Goal: Task Accomplishment & Management: Use online tool/utility

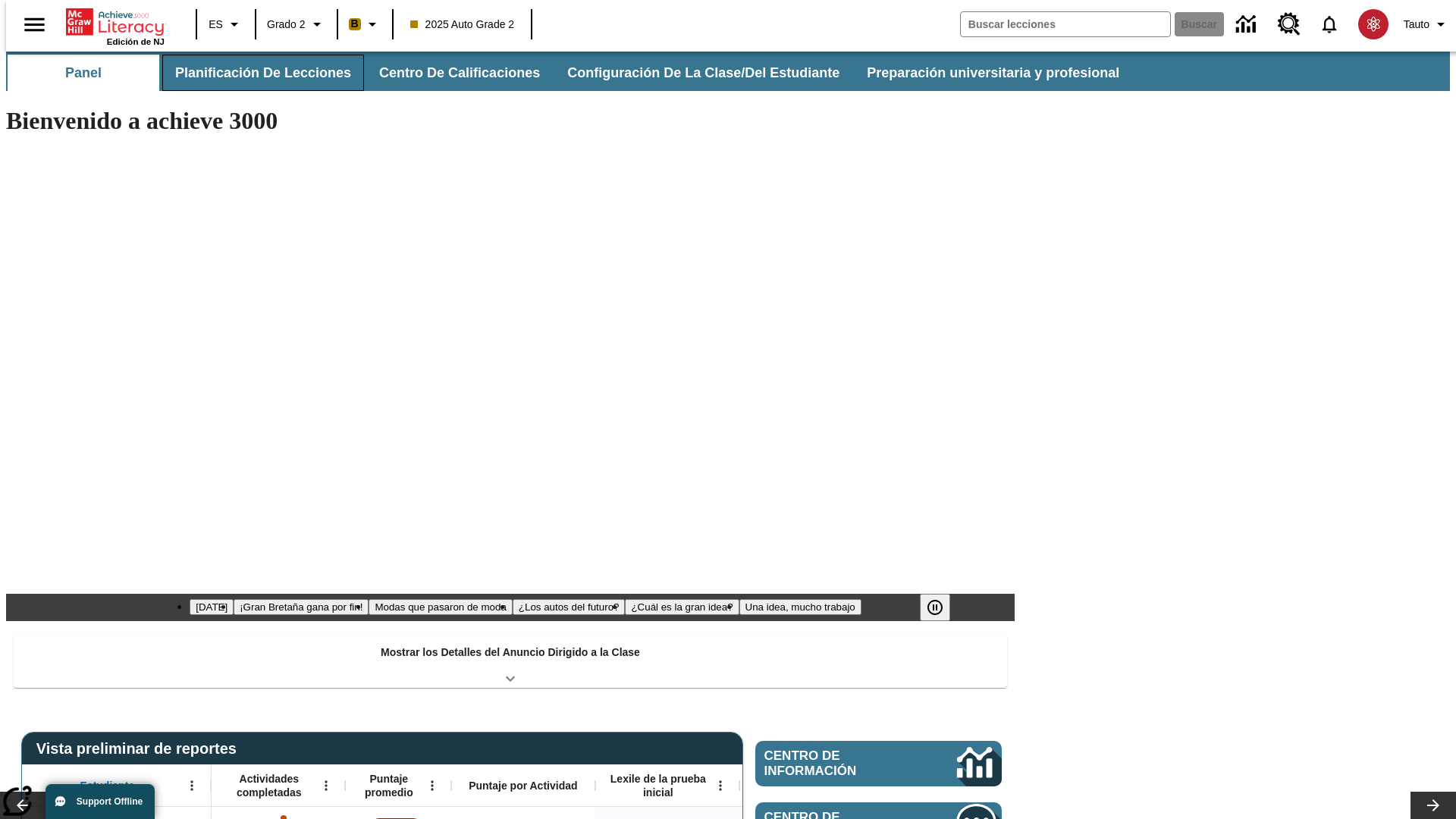
click at [254, 73] on button "Planificación de lecciones" at bounding box center [263, 73] width 202 height 36
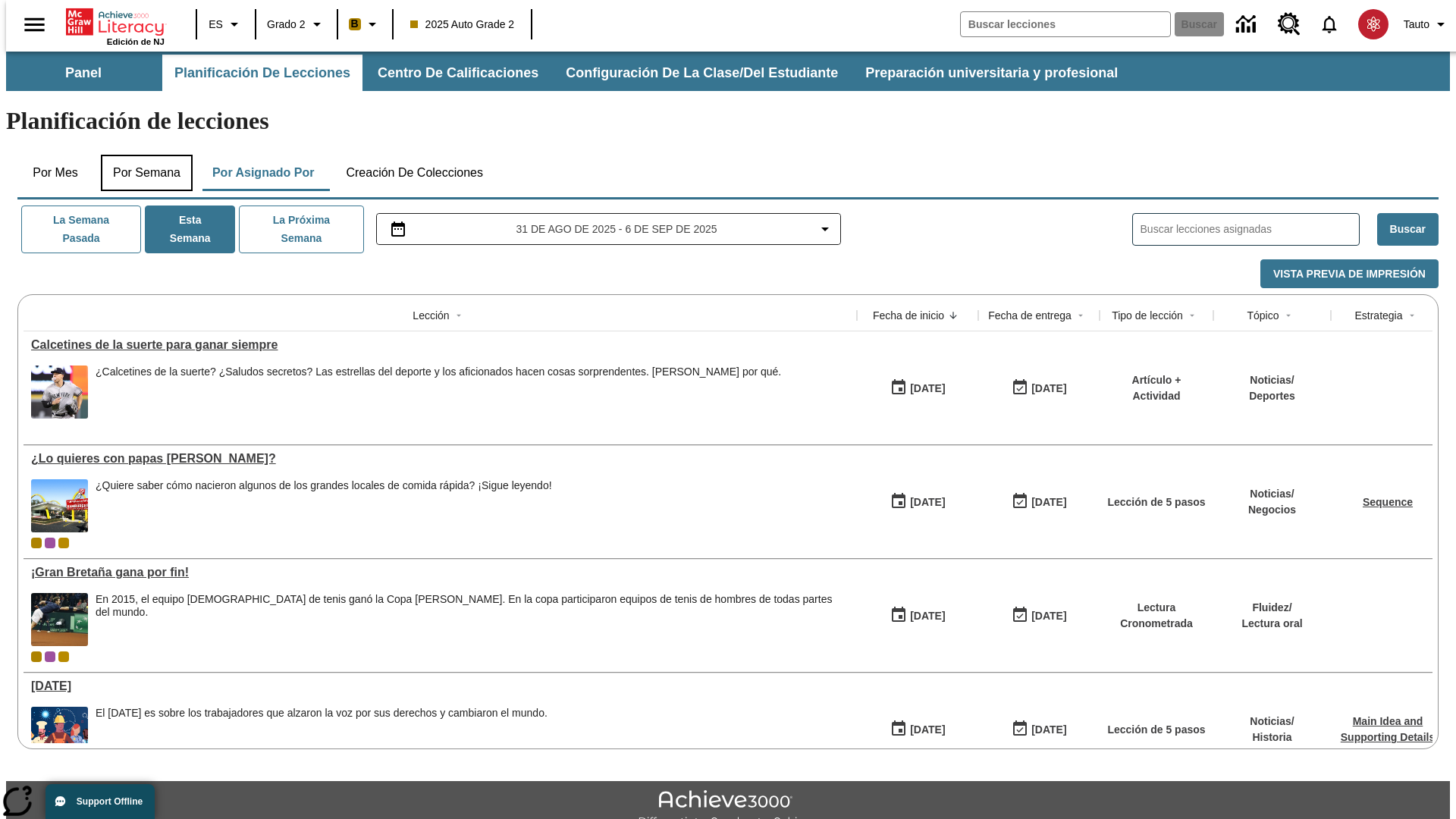
click at [141, 155] on button "Por semana" at bounding box center [146, 173] width 92 height 36
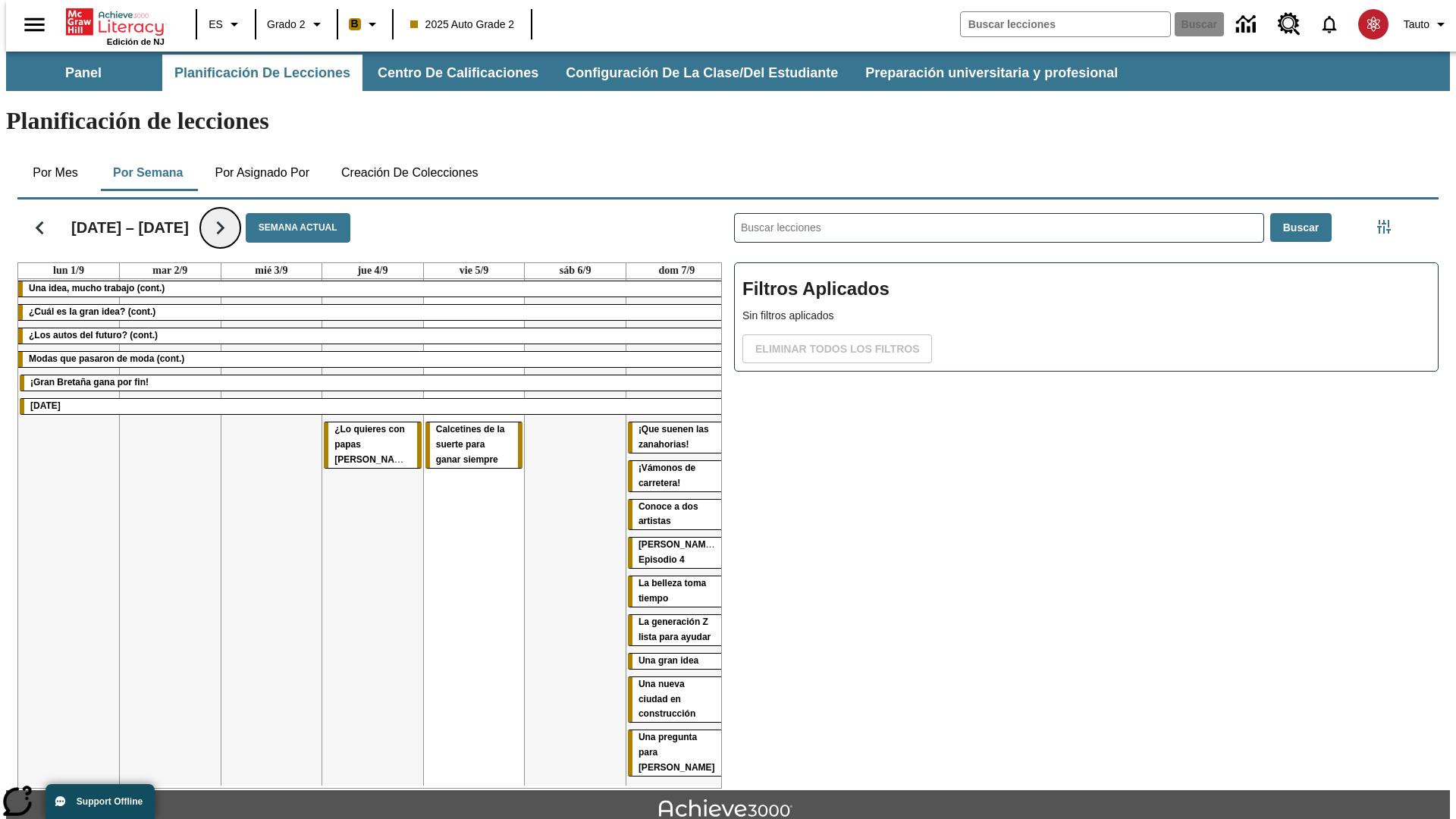
click at [207, 214] on icon "Seguir" at bounding box center [220, 228] width 26 height 26
click at [211, 214] on icon "Seguir" at bounding box center [220, 228] width 26 height 26
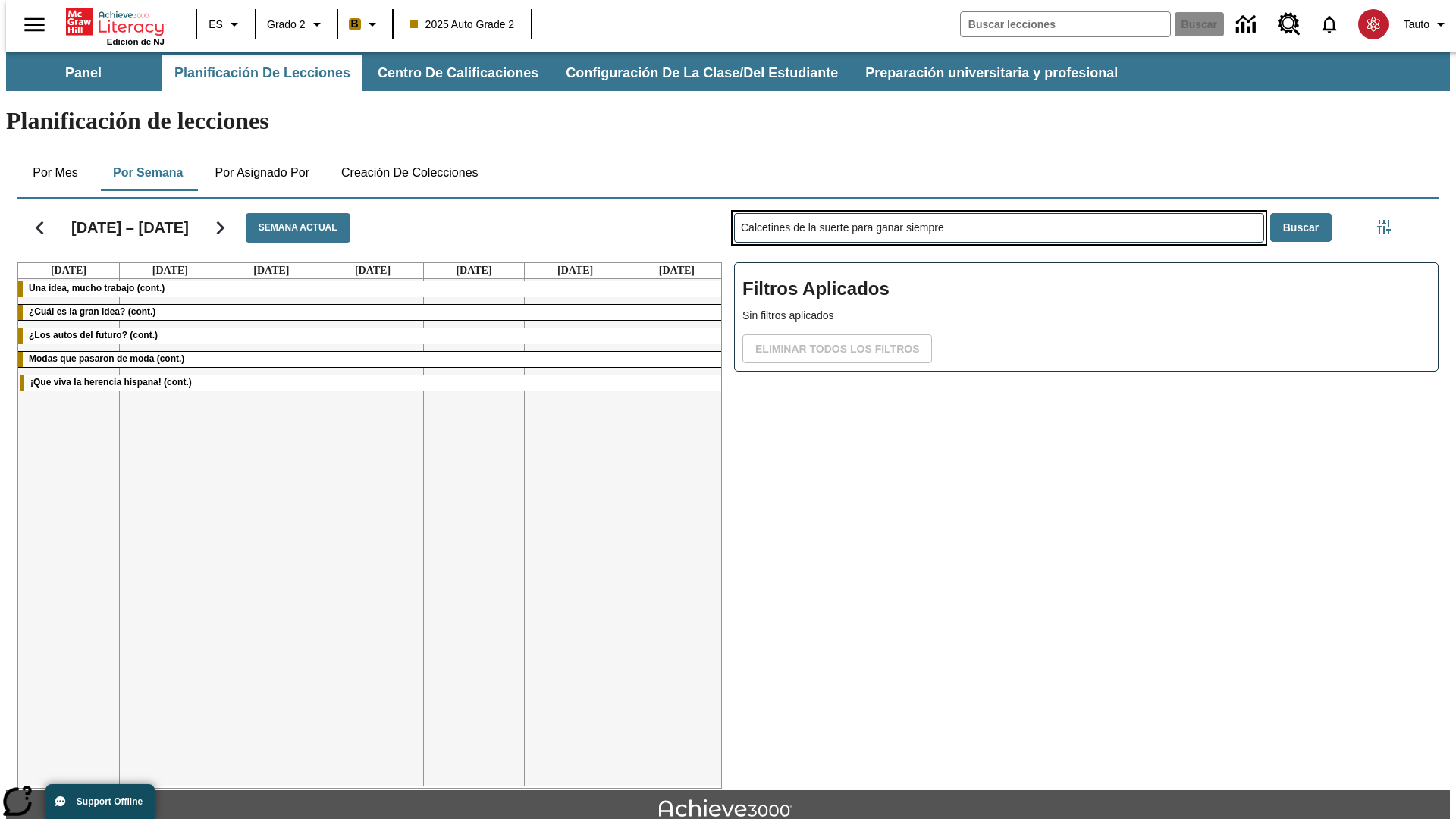
type input "Calcetines de la suerte para ganar siempre"
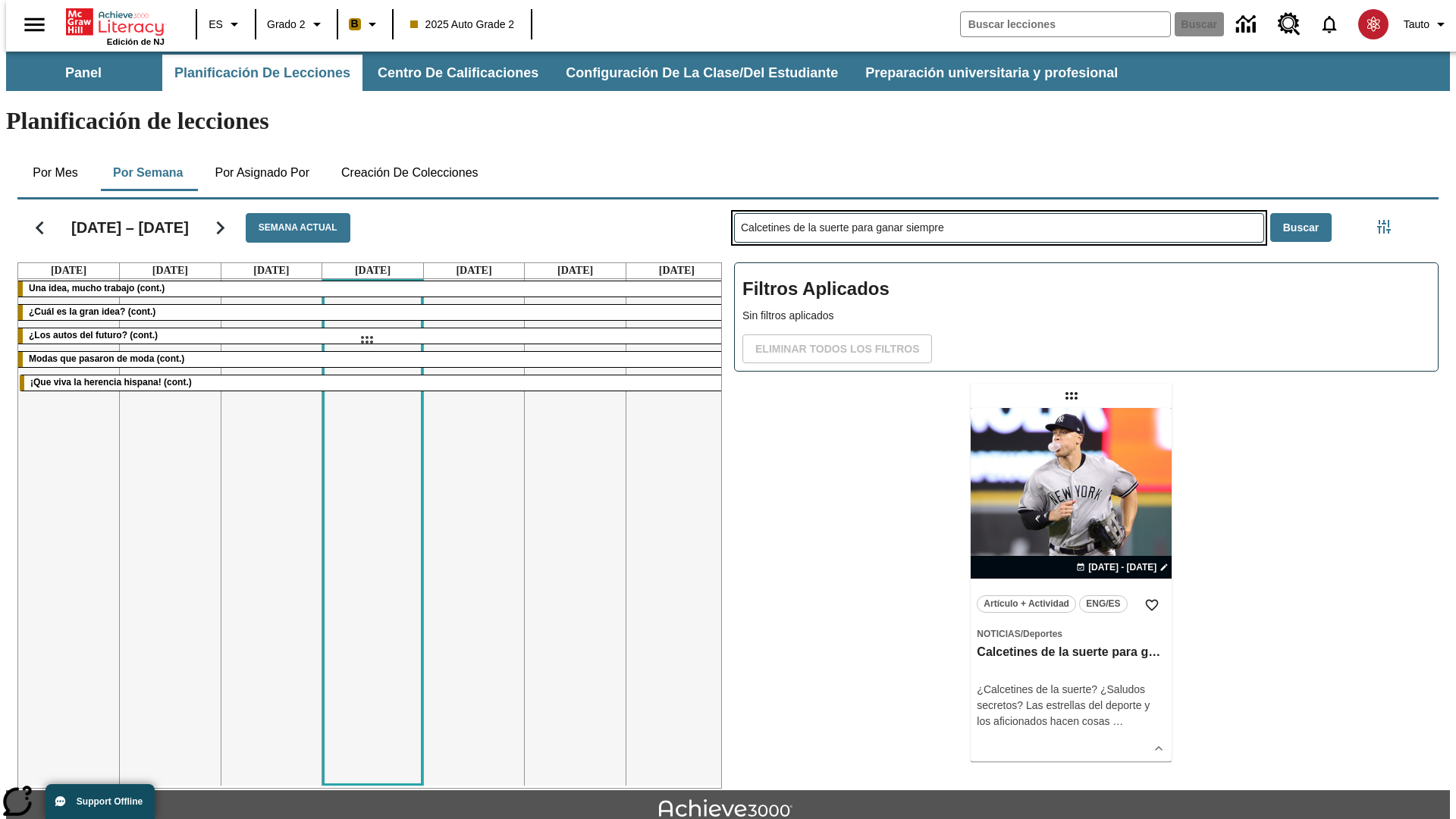
click at [366, 340] on div "[DATE] – [DATE] Semana actual [DATE] [DATE] [DATE] [DATE] [DATE] [DATE] [DATE] …" at bounding box center [721, 491] width 1434 height 596
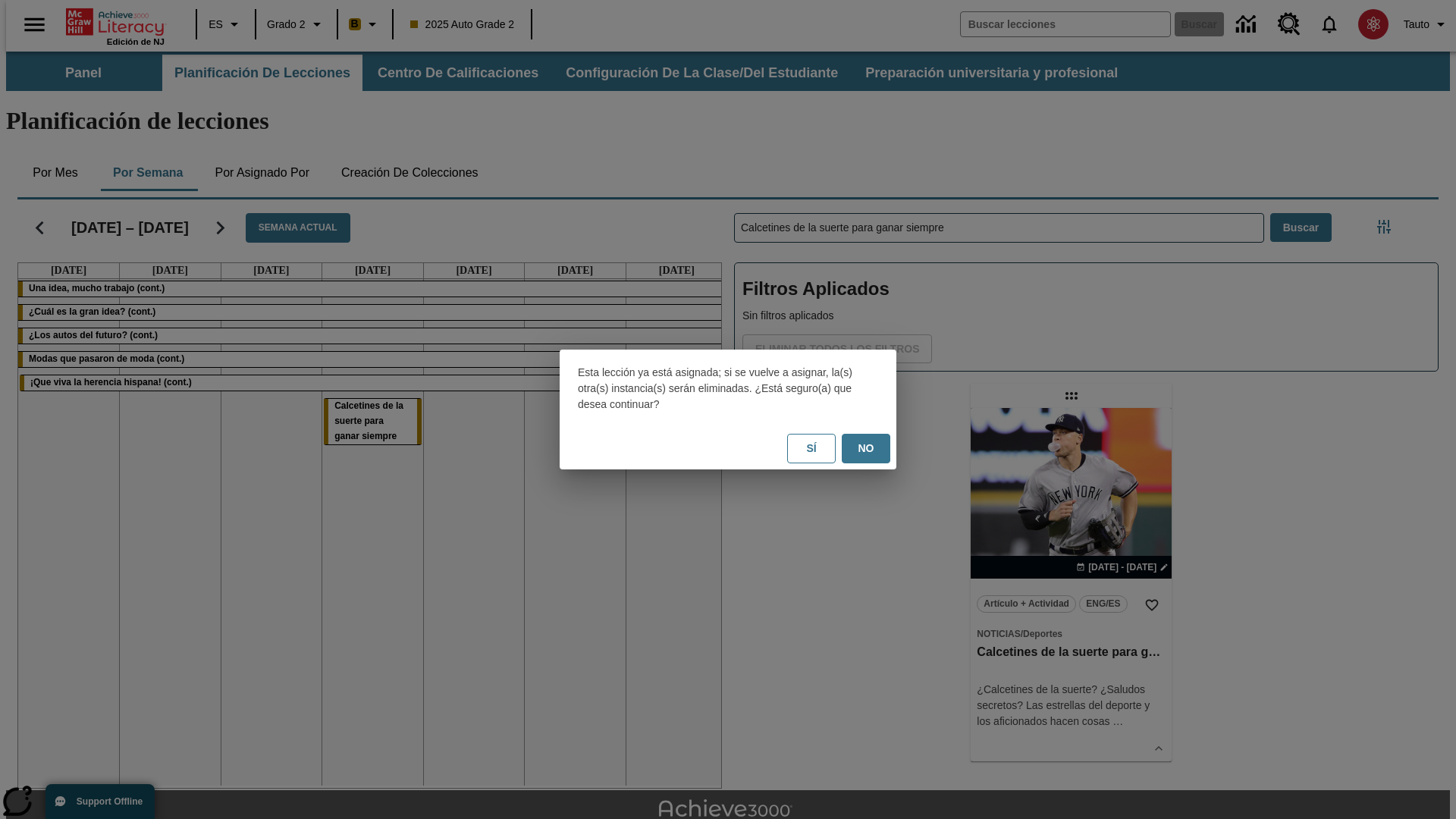
click at [866, 448] on button "No" at bounding box center [866, 448] width 49 height 30
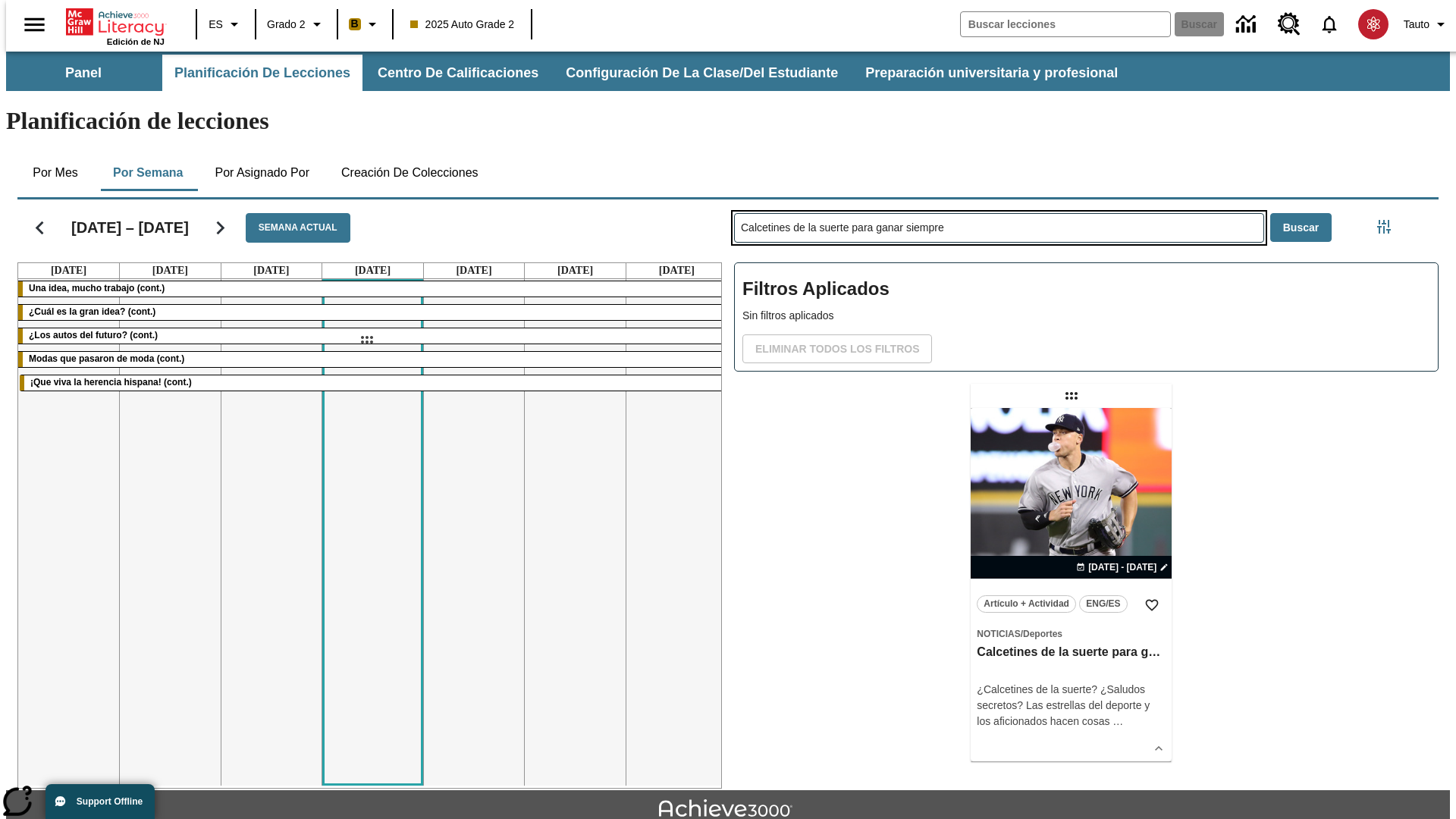
drag, startPoint x: 1073, startPoint y: 336, endPoint x: 366, endPoint y: 340, distance: 707.0
click at [366, 340] on div "[DATE] – [DATE] Semana actual [DATE] [DATE] [DATE] [DATE] [DATE] [DATE] [DATE] …" at bounding box center [721, 491] width 1434 height 596
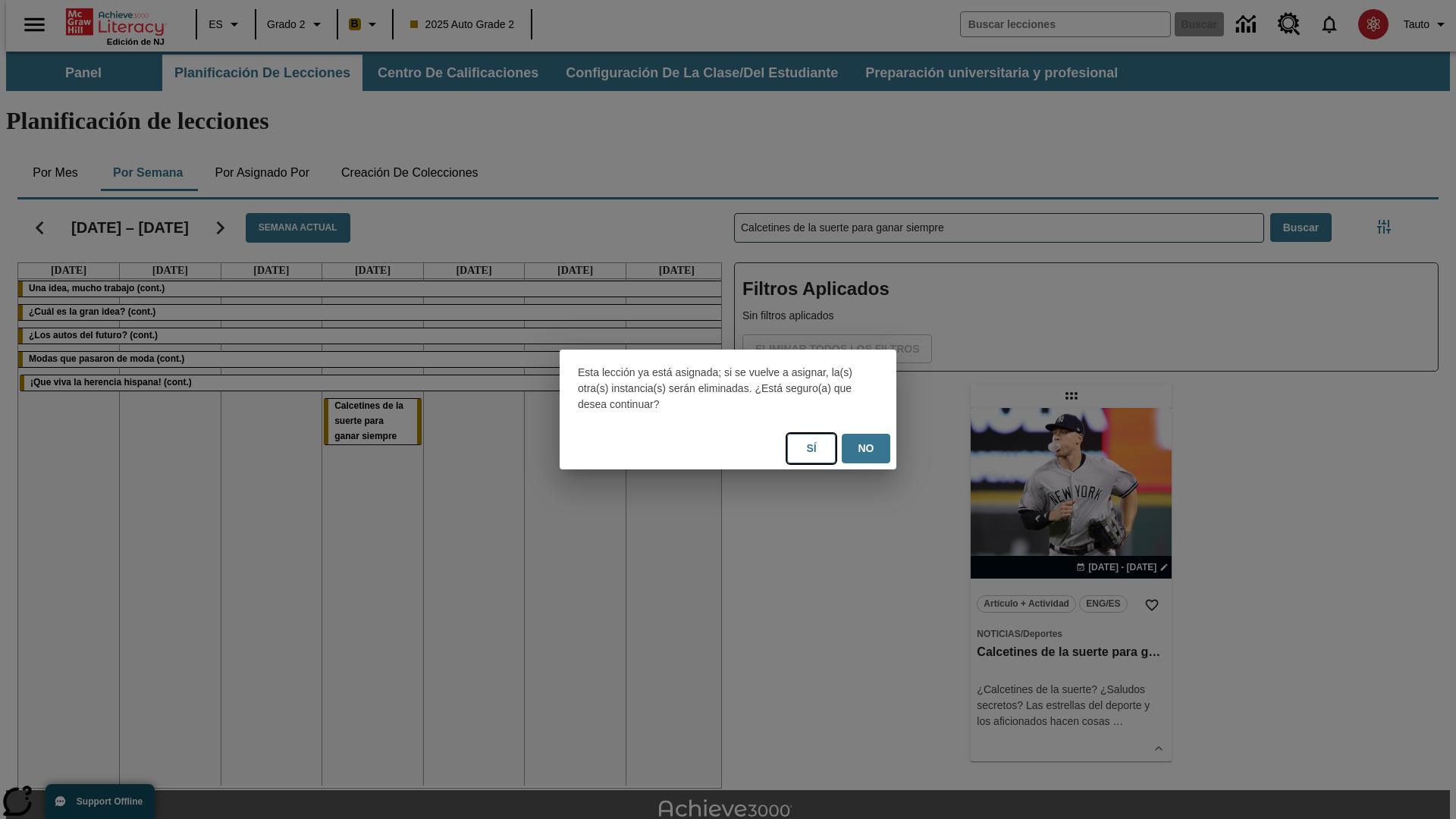
click at [812, 448] on button "Sí" at bounding box center [812, 448] width 49 height 30
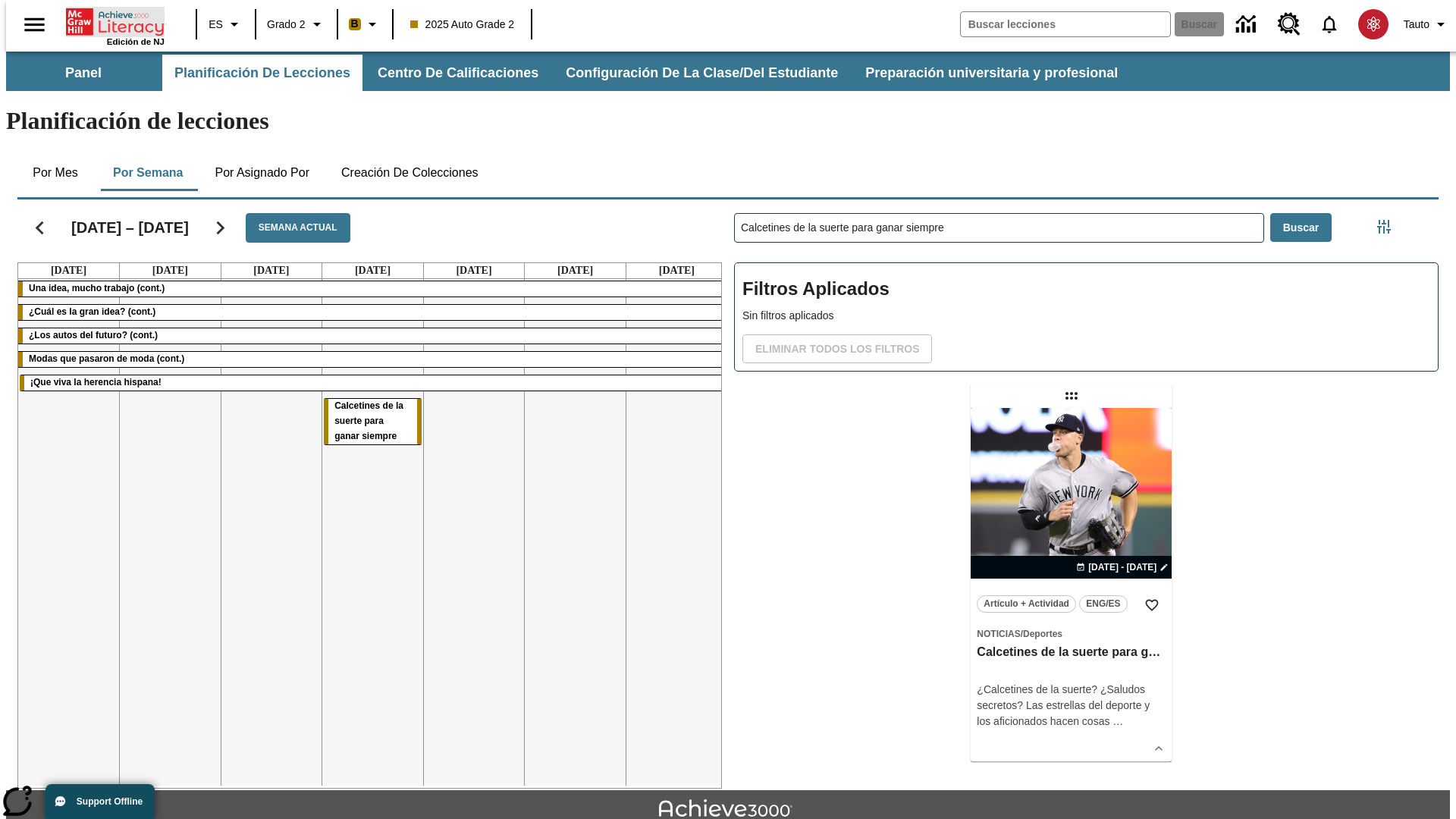
click at [109, 21] on icon "Portada" at bounding box center [117, 22] width 101 height 31
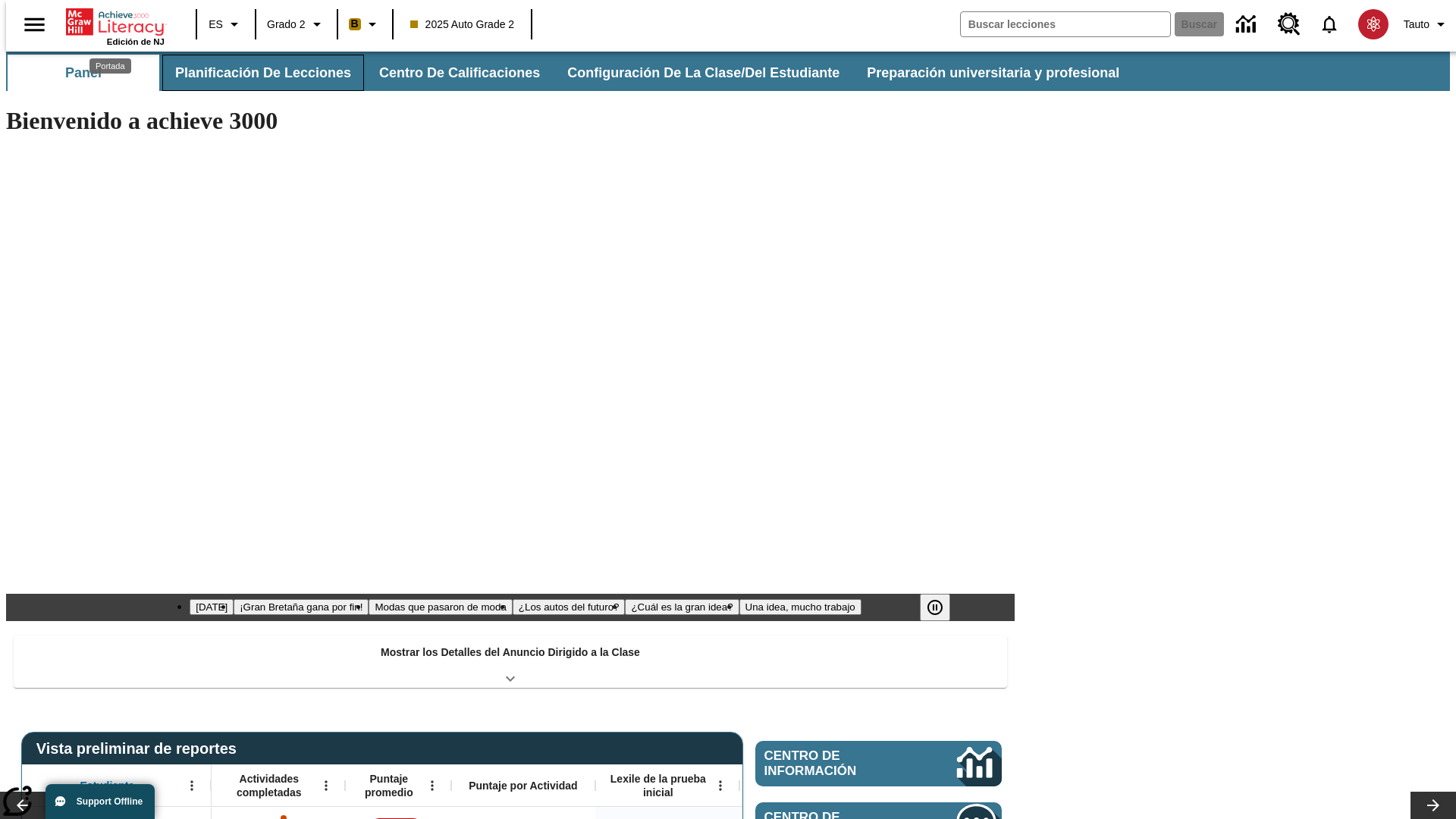
click at [254, 73] on button "Planificación de lecciones" at bounding box center [263, 73] width 202 height 36
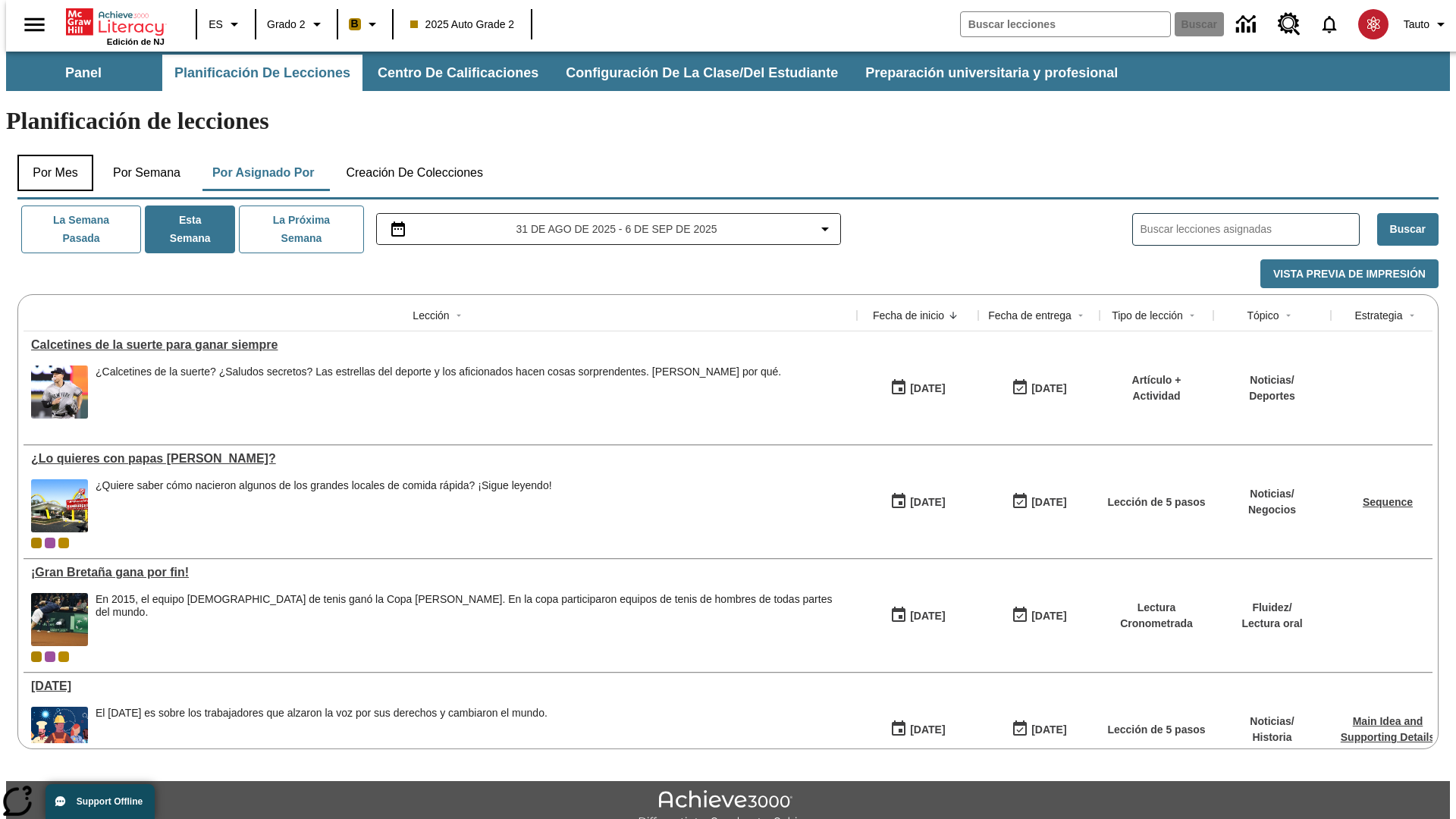
click at [50, 155] on button "Por mes" at bounding box center [55, 173] width 76 height 36
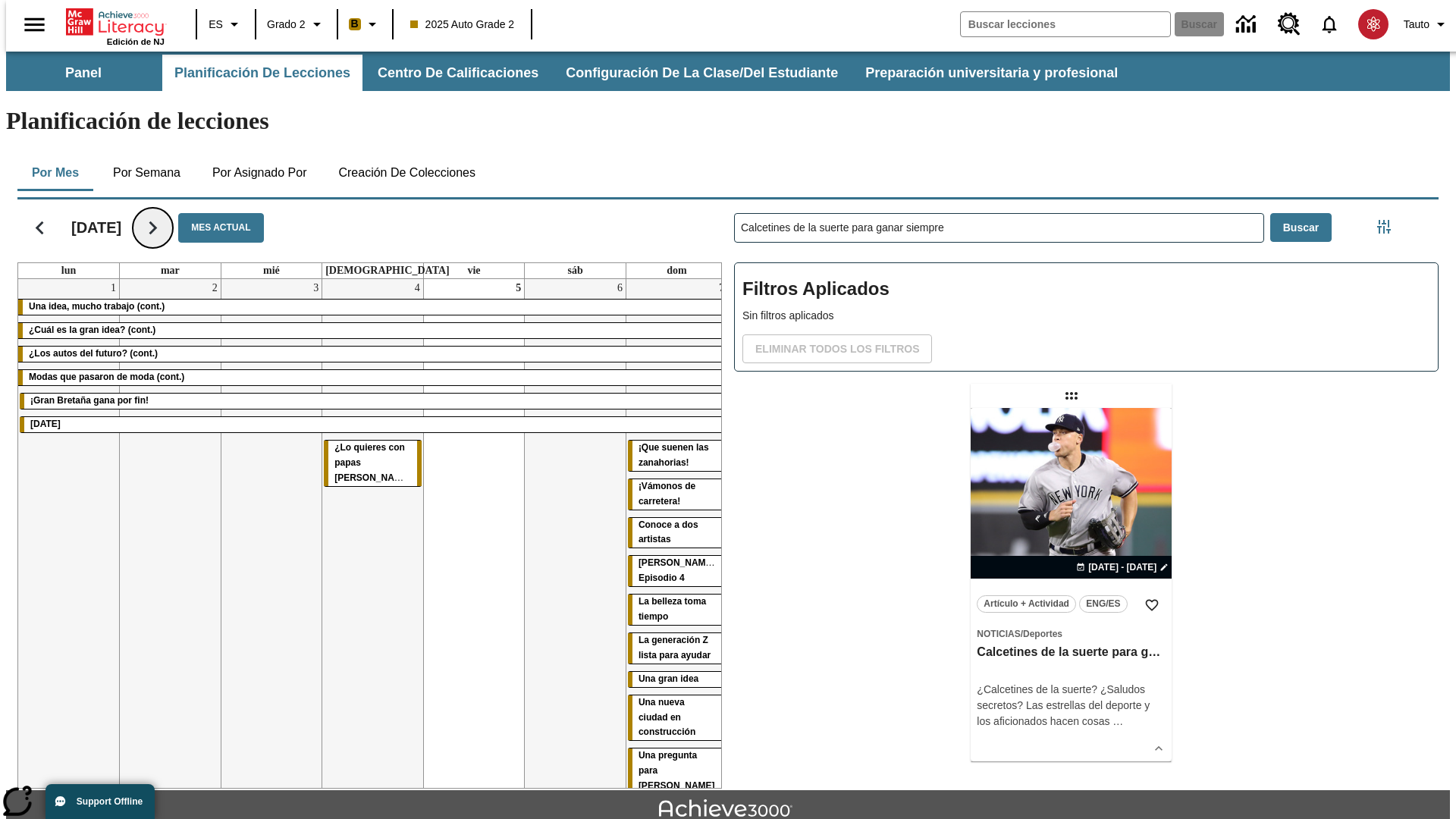
click at [166, 214] on icon "Seguir" at bounding box center [153, 228] width 26 height 26
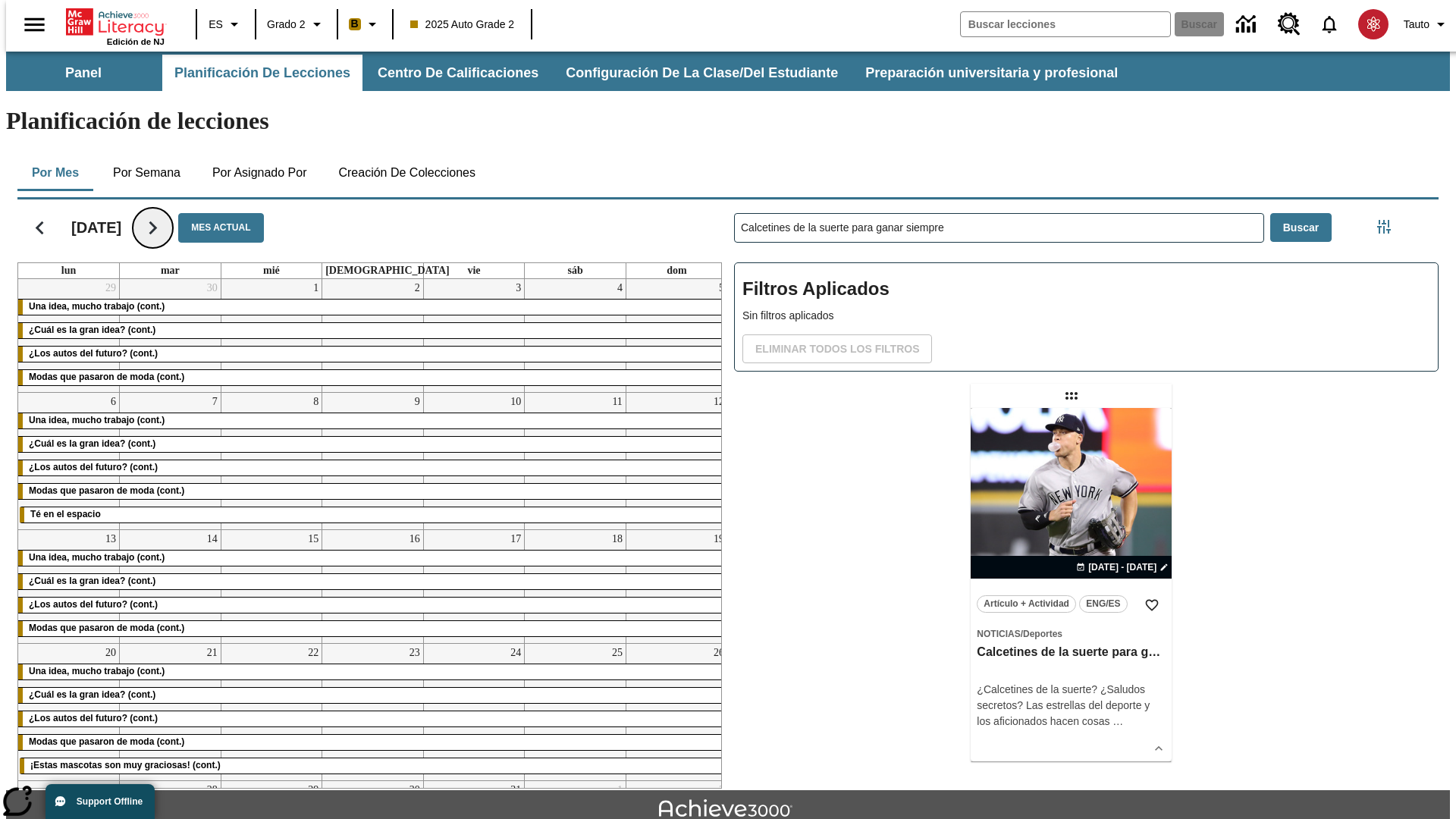
click at [166, 214] on icon "Seguir" at bounding box center [153, 228] width 26 height 26
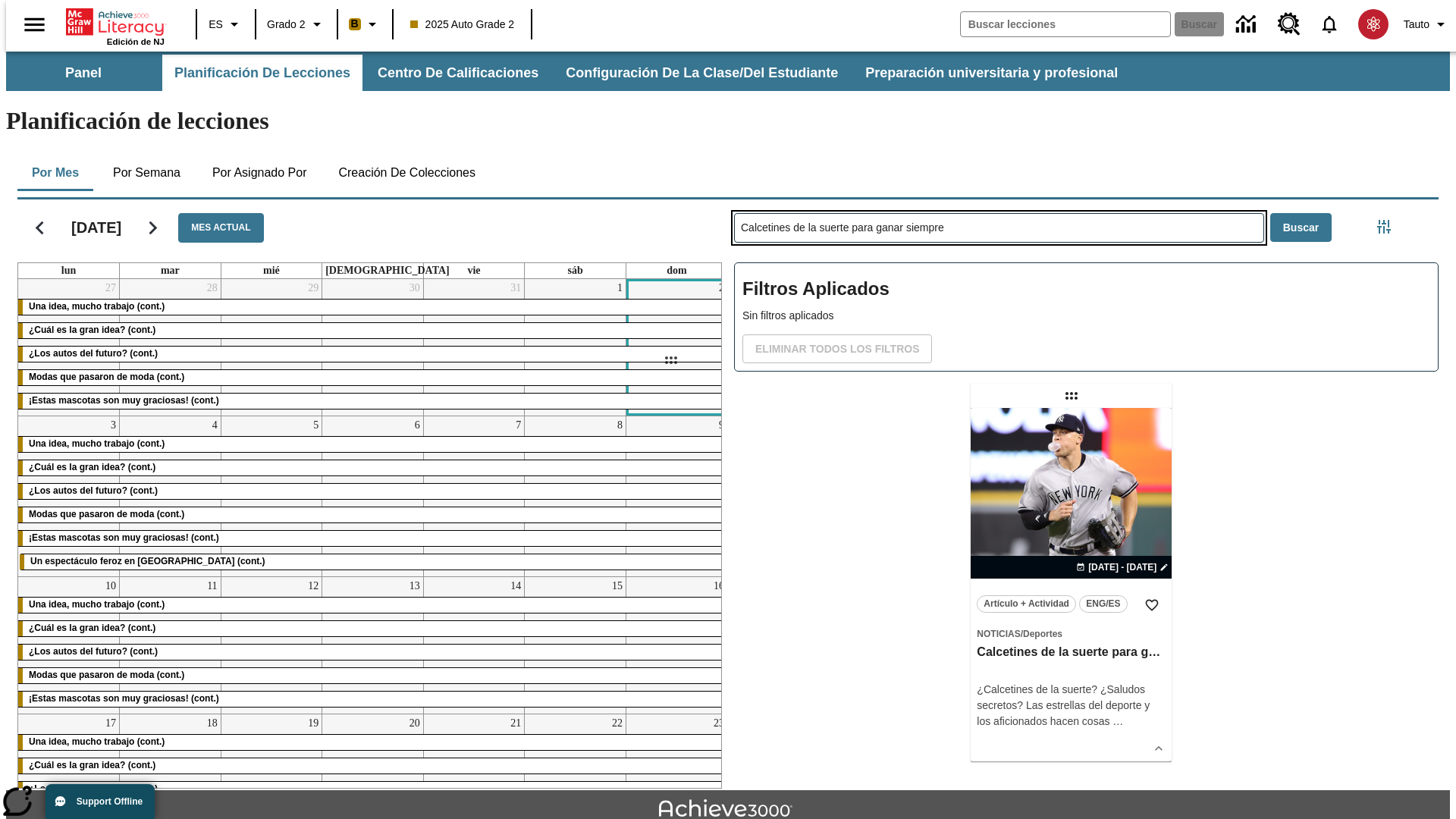
drag, startPoint x: 1073, startPoint y: 336, endPoint x: 670, endPoint y: 360, distance: 403.7
click at [670, 360] on div "[DATE] Mes actual lun mar mié jue vie sáb dom 27 Una idea, mucho trabajo (cont.…" at bounding box center [721, 491] width 1434 height 596
